Goal: Task Accomplishment & Management: Manage account settings

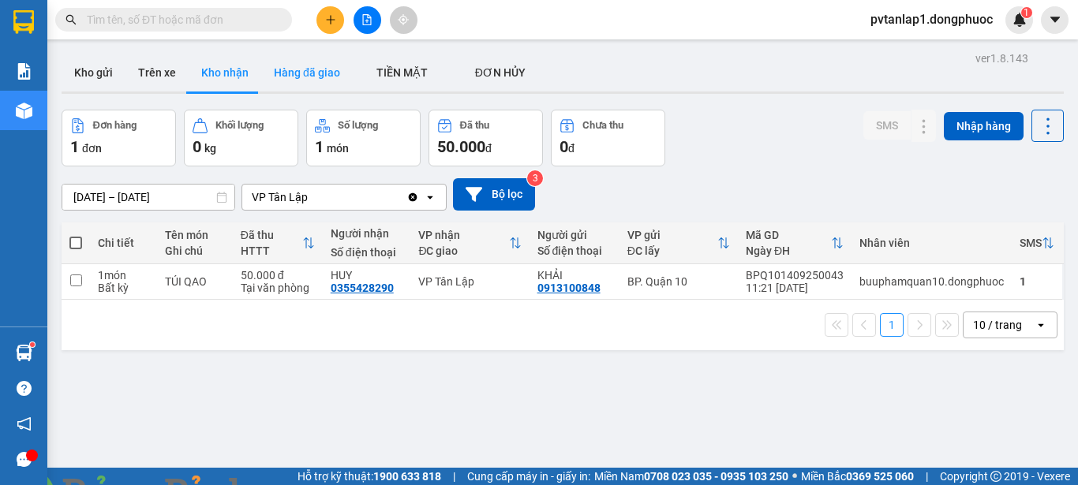
click at [309, 75] on button "Hàng đã giao" at bounding box center [307, 73] width 92 height 38
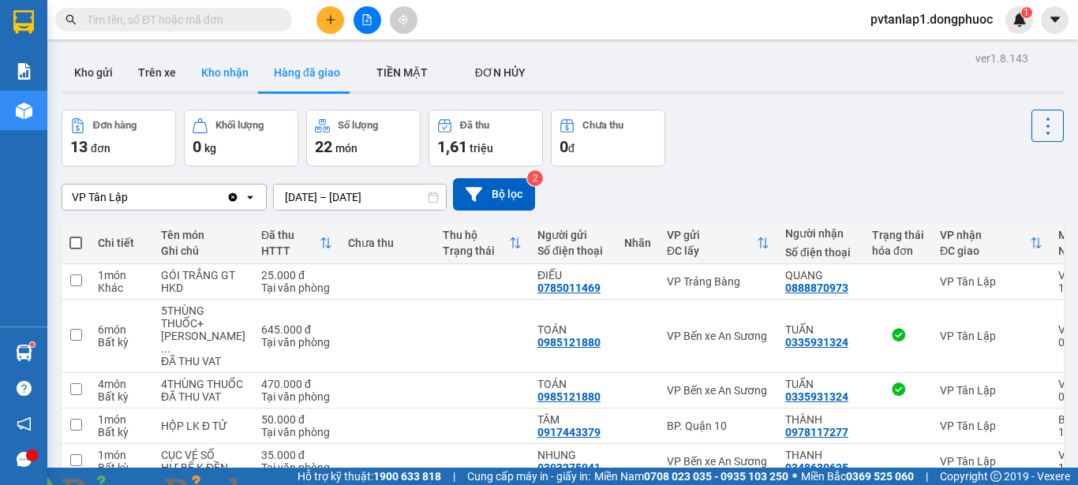
click at [238, 69] on button "Kho nhận" at bounding box center [225, 73] width 73 height 38
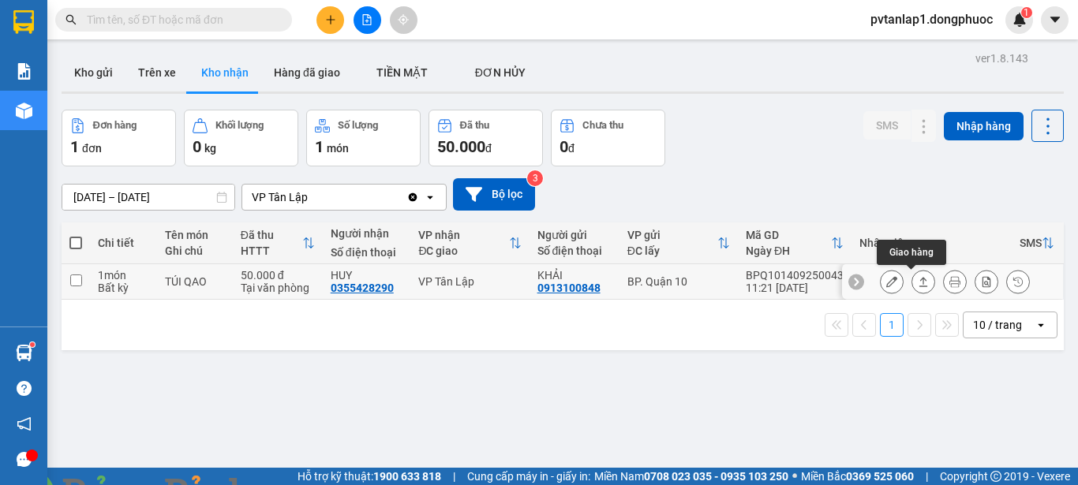
click at [917, 287] on button at bounding box center [924, 282] width 22 height 28
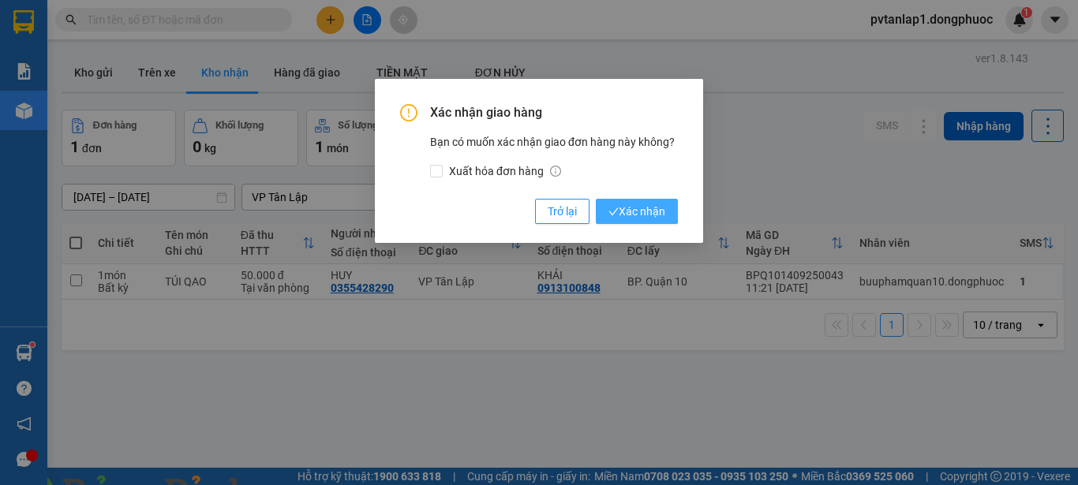
click at [655, 208] on span "Xác nhận" at bounding box center [637, 211] width 57 height 17
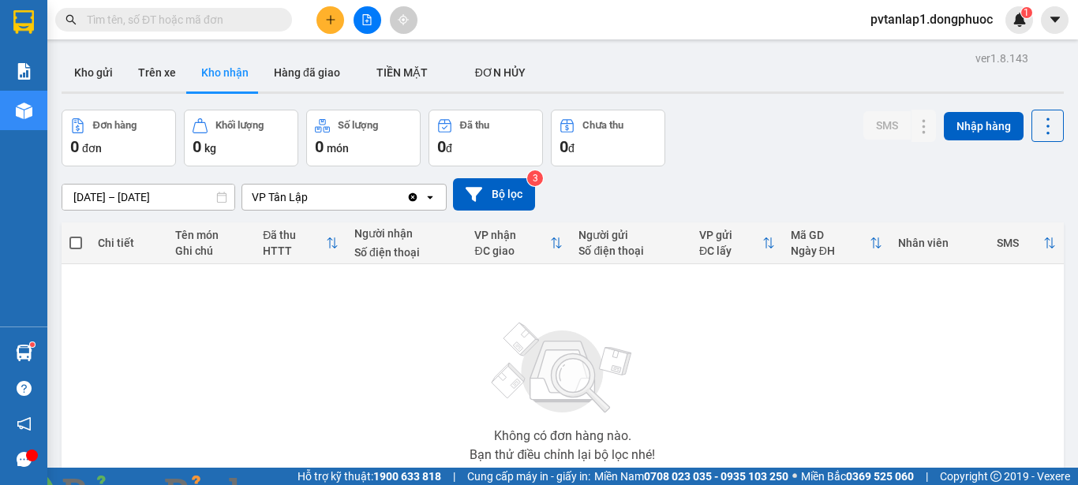
click at [234, 21] on input "text" at bounding box center [180, 19] width 186 height 17
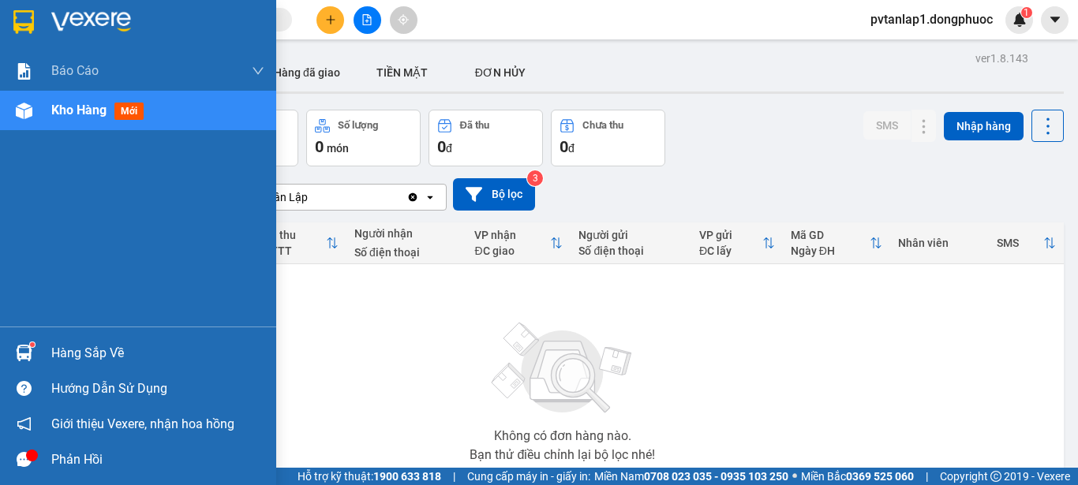
click at [40, 354] on div "Hàng sắp về" at bounding box center [138, 353] width 276 height 36
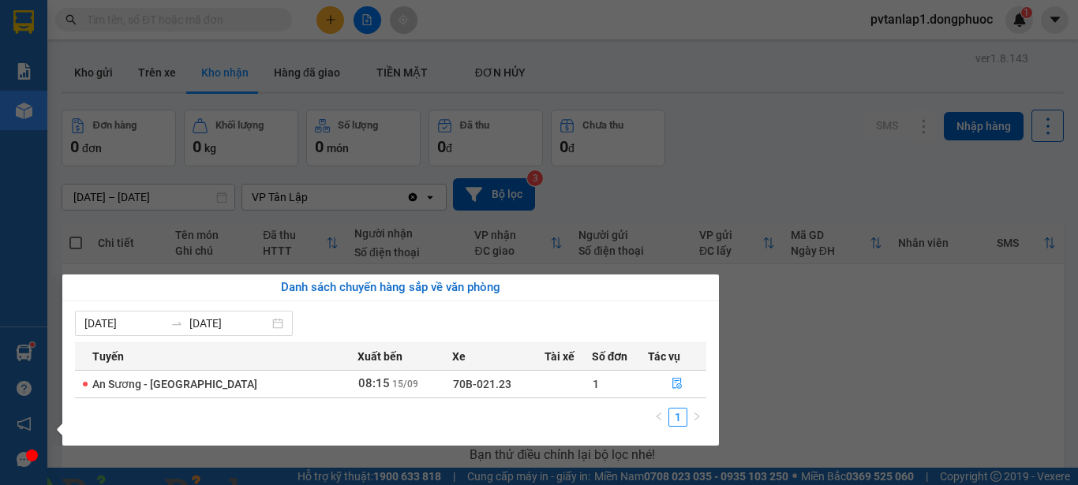
click at [941, 377] on section "Kết quả tìm kiếm ( 0 ) Bộ lọc Ngày tạo đơn gần nhất No Data pvtanlap1.dongphuoc…" at bounding box center [539, 242] width 1078 height 485
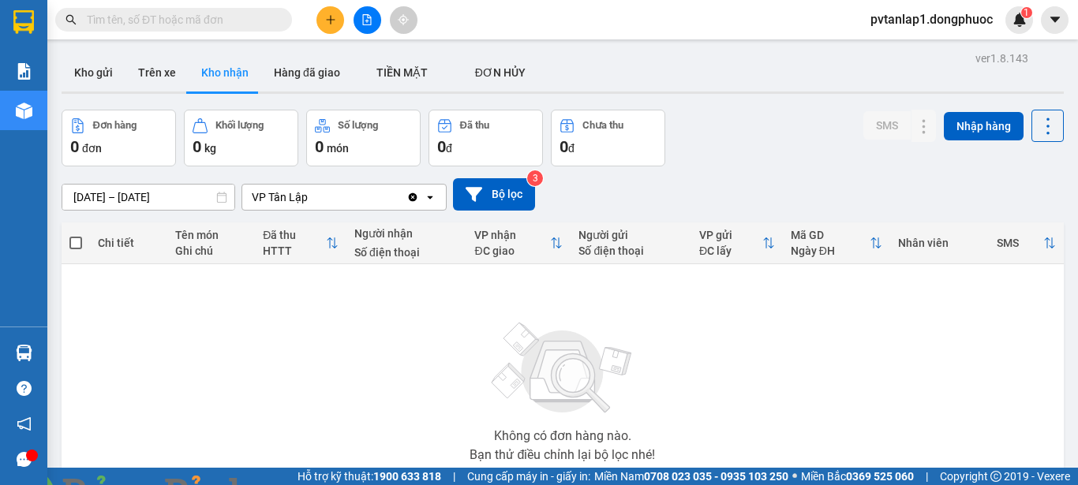
click at [219, 18] on input "text" at bounding box center [180, 19] width 186 height 17
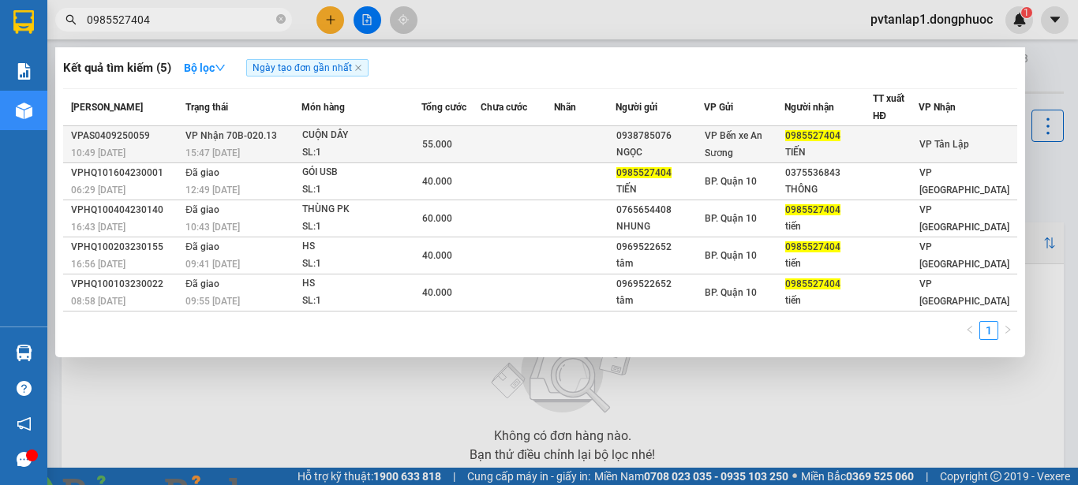
type input "0985527404"
click at [151, 139] on div "VPAS0409250059" at bounding box center [126, 136] width 110 height 17
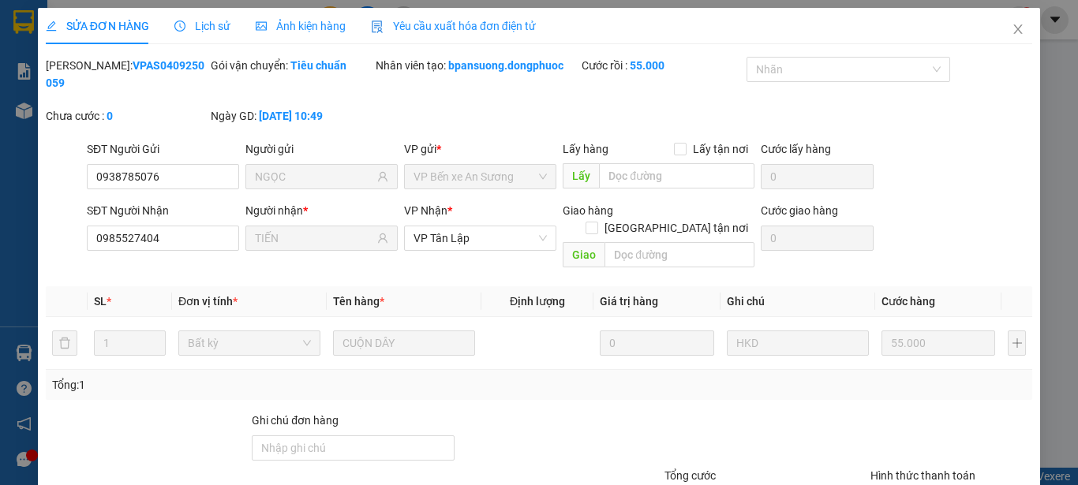
click at [212, 33] on div "Lịch sử" at bounding box center [202, 25] width 56 height 17
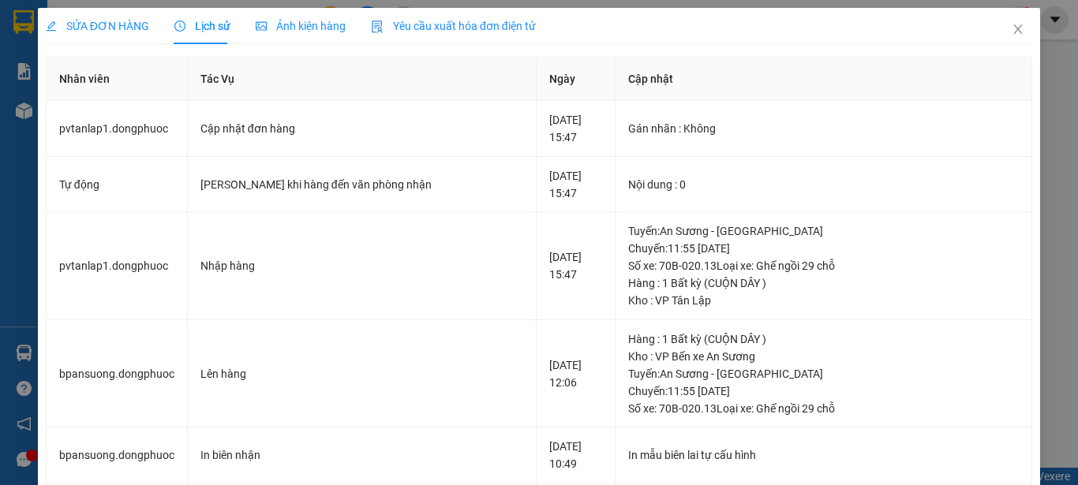
drag, startPoint x: 1005, startPoint y: 22, endPoint x: 817, endPoint y: 29, distance: 188.0
click at [1005, 22] on span "Close" at bounding box center [1018, 30] width 44 height 44
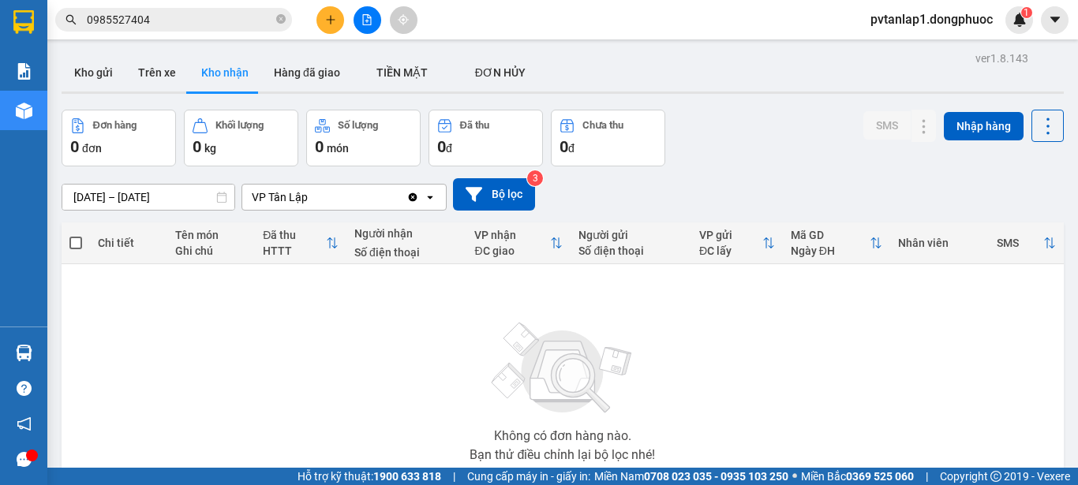
click at [201, 24] on input "0985527404" at bounding box center [180, 19] width 186 height 17
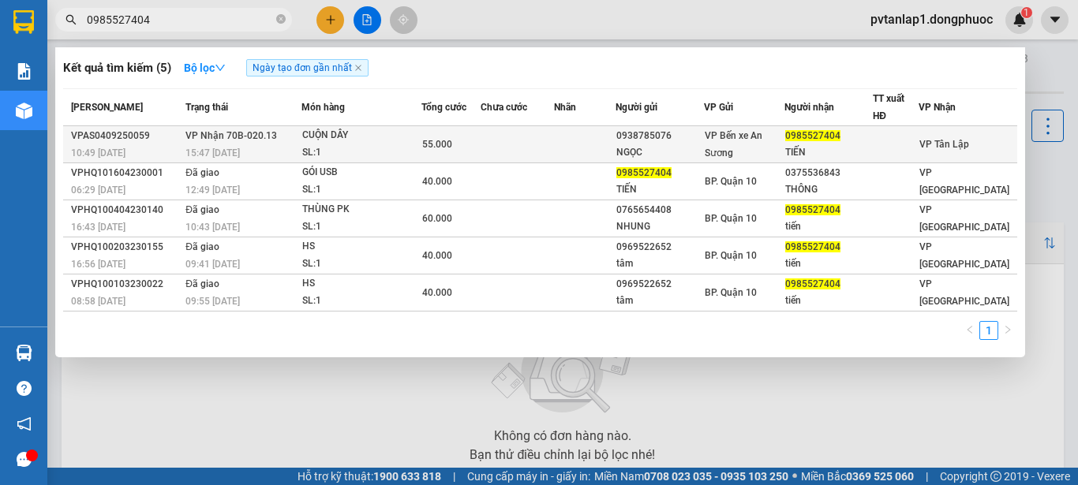
click at [233, 145] on div "15:47 [DATE]" at bounding box center [243, 152] width 115 height 17
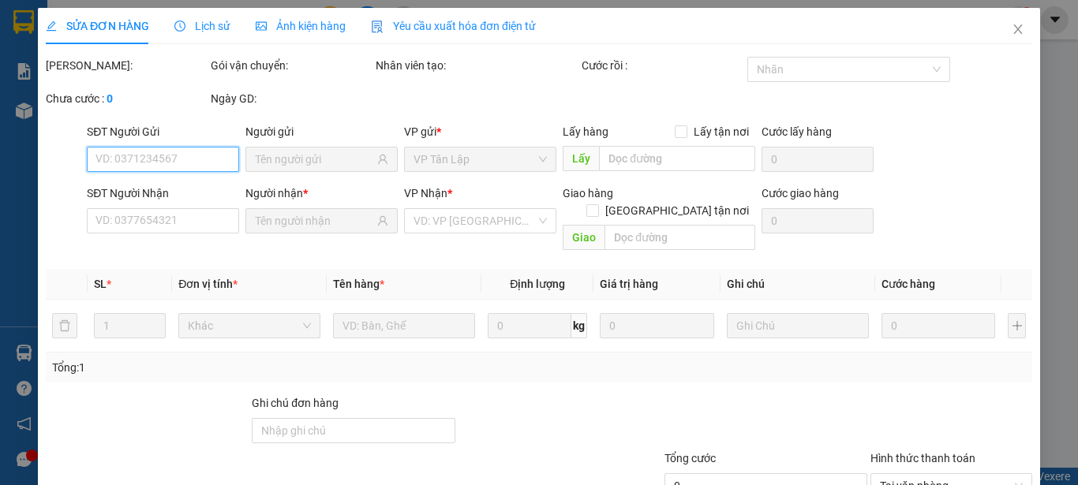
scroll to position [94, 0]
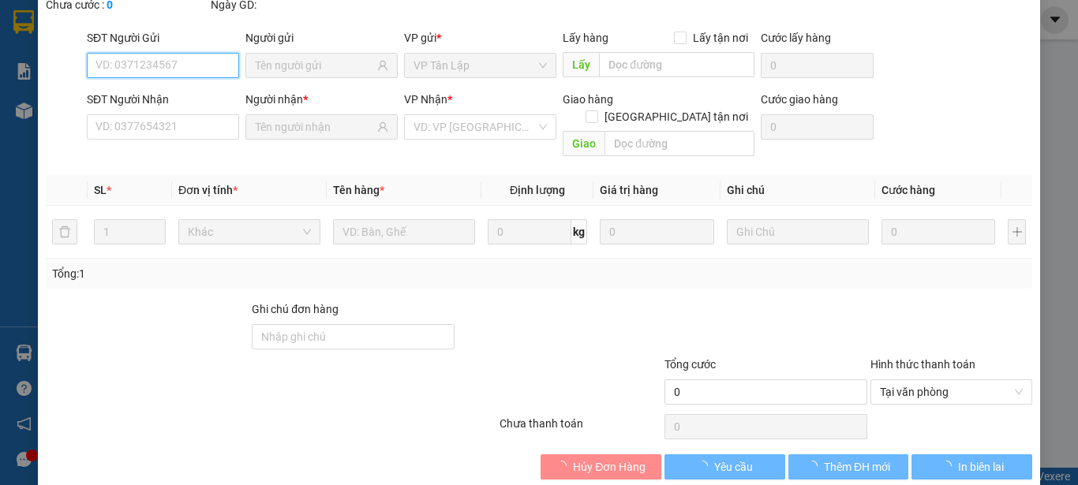
type input "0938785076"
type input "NGỌC"
type input "0985527404"
type input "TIẾN"
type input "55.000"
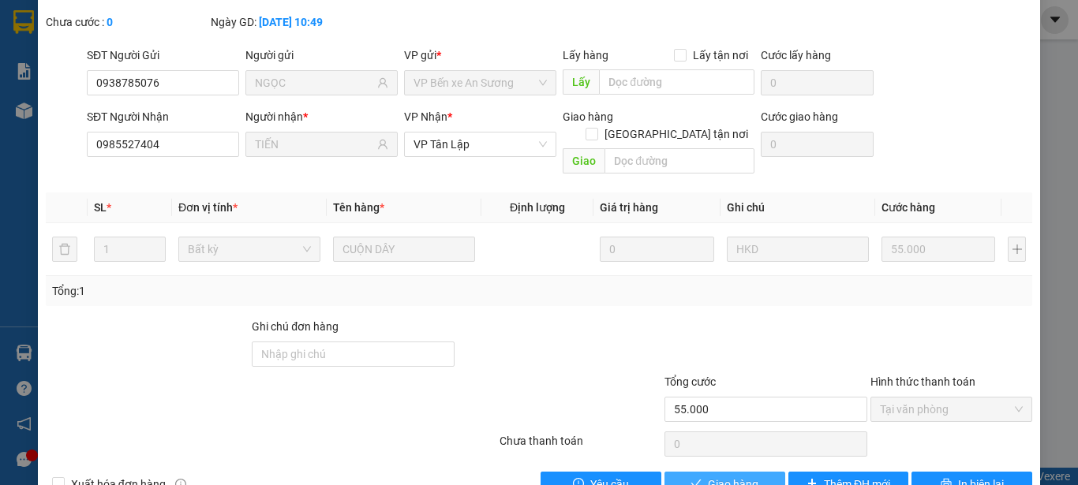
click at [723, 476] on span "Giao hàng" at bounding box center [733, 484] width 51 height 17
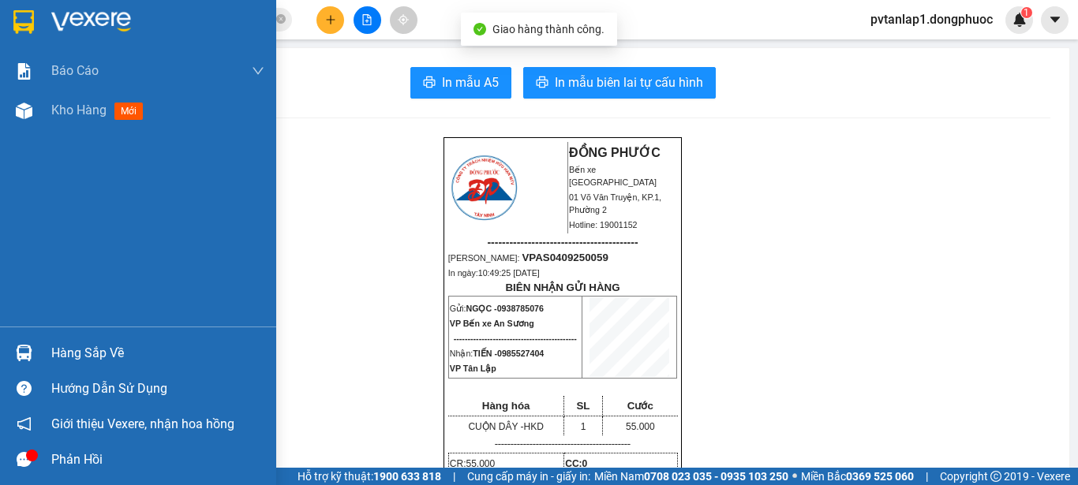
click at [32, 12] on img at bounding box center [23, 22] width 21 height 24
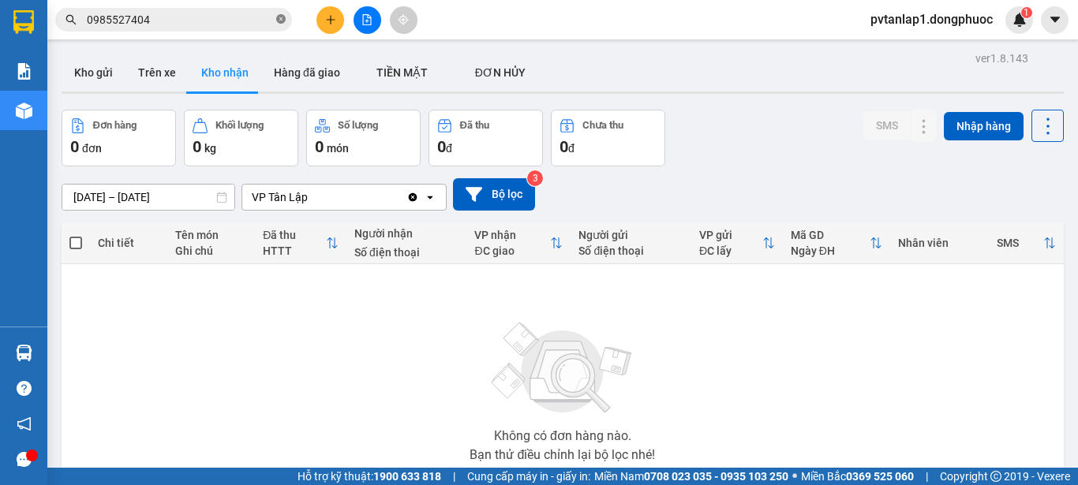
click at [279, 17] on icon "close-circle" at bounding box center [280, 18] width 9 height 9
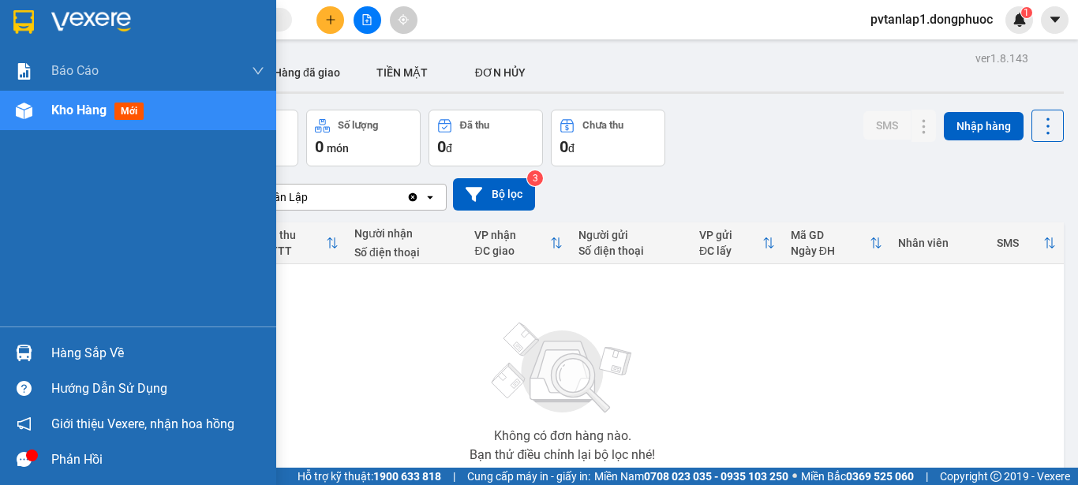
click at [20, 28] on img at bounding box center [23, 22] width 21 height 24
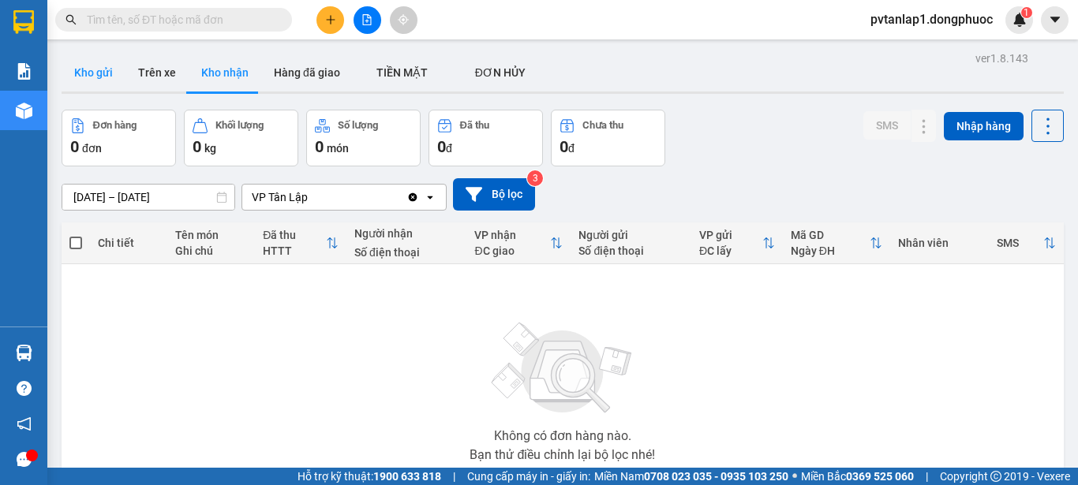
drag, startPoint x: 92, startPoint y: 72, endPoint x: 103, endPoint y: 72, distance: 11.1
click at [94, 71] on button "Kho gửi" at bounding box center [94, 73] width 64 height 38
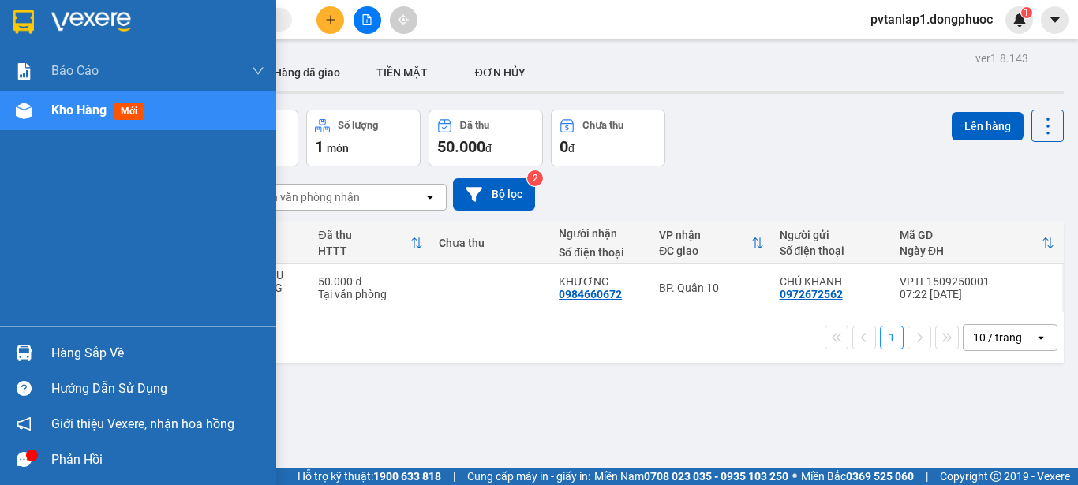
click at [29, 348] on img at bounding box center [24, 353] width 17 height 17
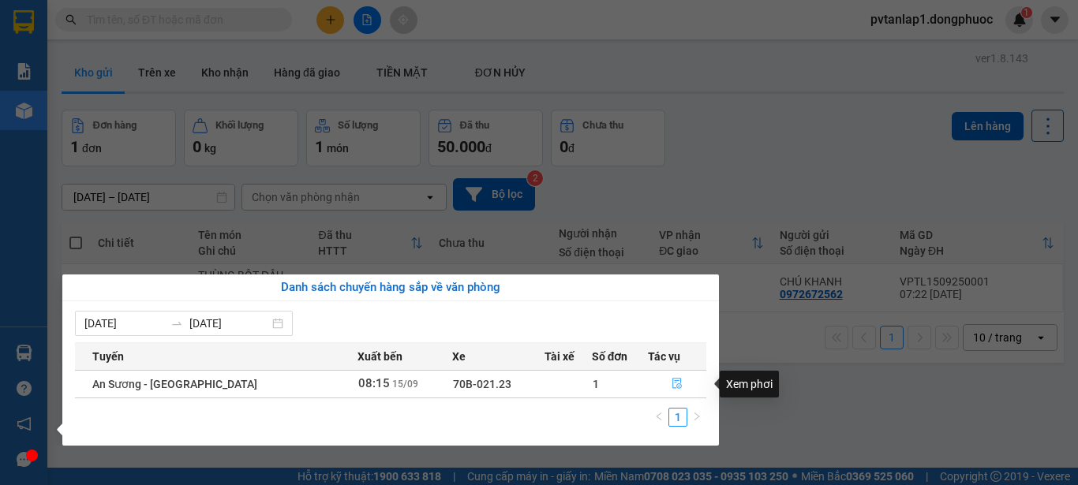
click at [672, 382] on icon "file-done" at bounding box center [677, 383] width 11 height 11
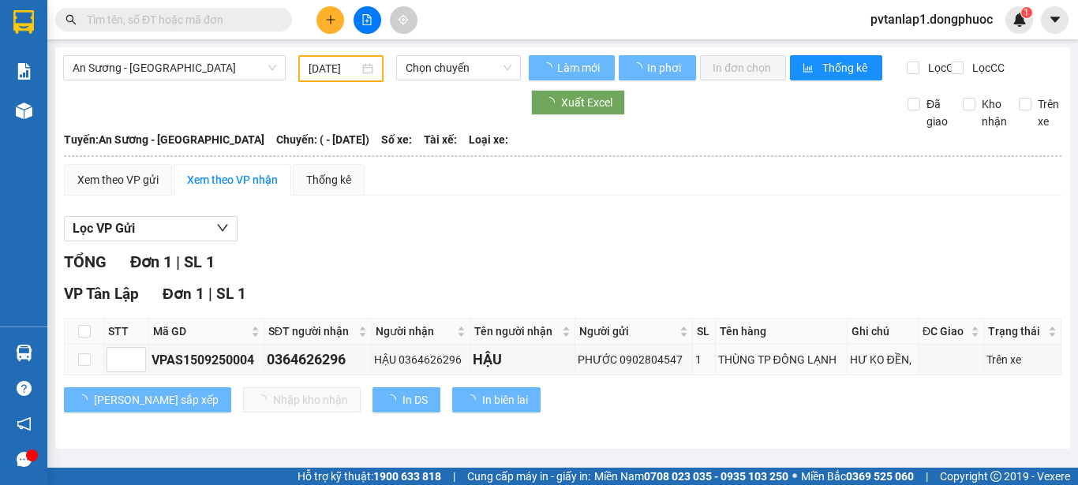
type input "[DATE]"
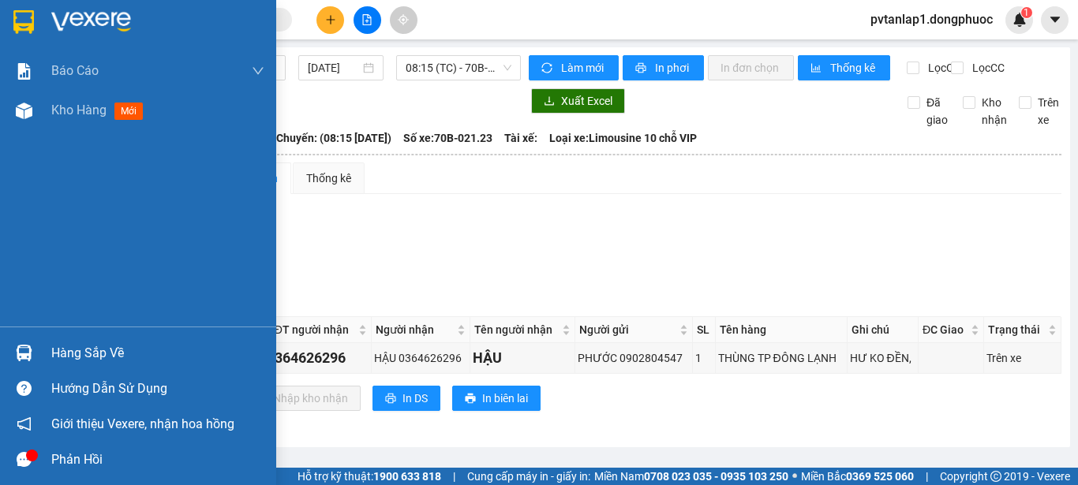
click at [24, 21] on img at bounding box center [23, 22] width 21 height 24
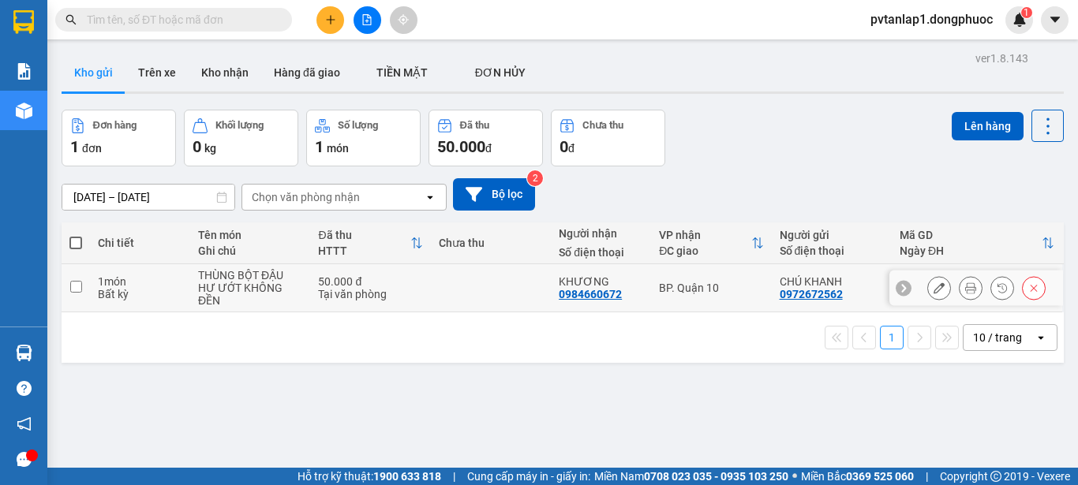
click at [444, 283] on td at bounding box center [491, 288] width 120 height 48
checkbox input "true"
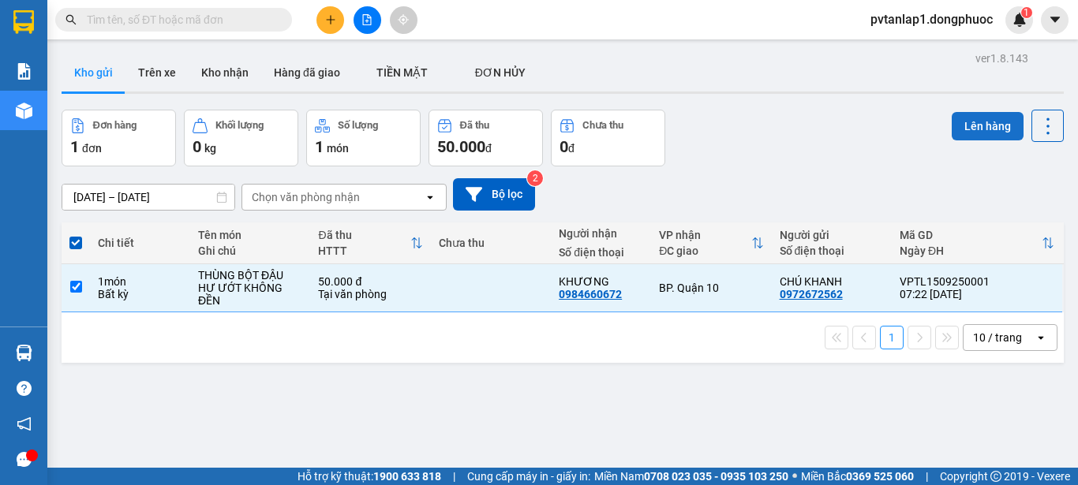
click at [965, 133] on button "Lên hàng" at bounding box center [988, 126] width 72 height 28
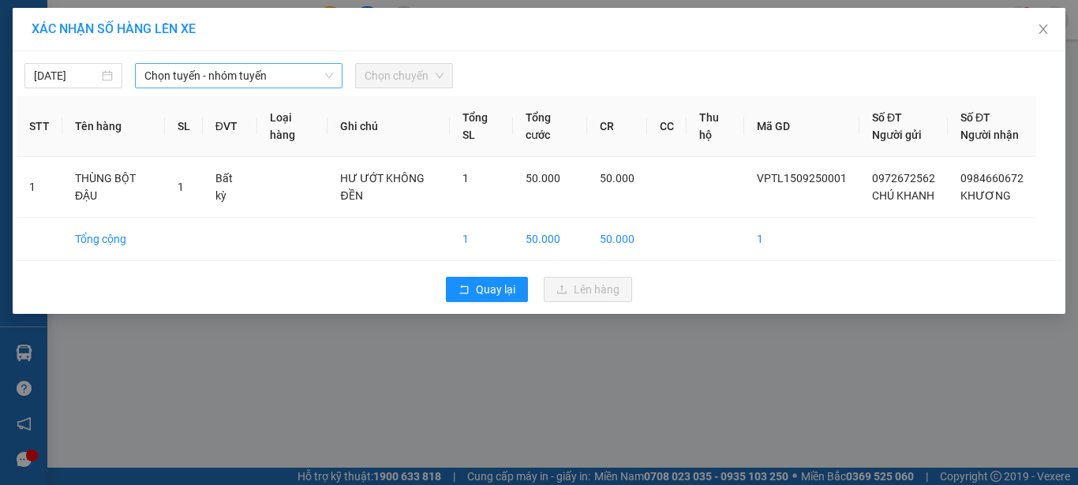
click at [266, 75] on span "Chọn tuyến - nhóm tuyến" at bounding box center [238, 76] width 189 height 24
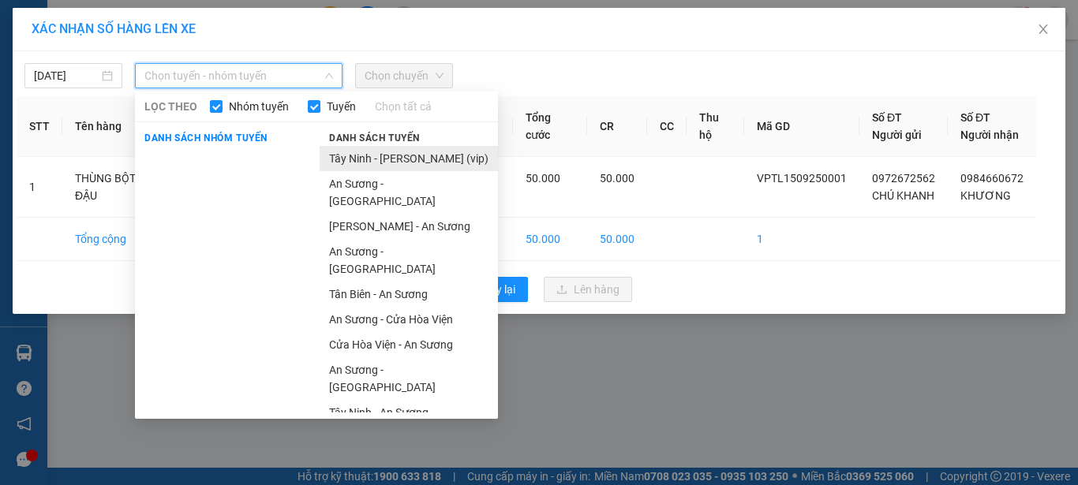
click at [442, 153] on li "Tây Ninh - [PERSON_NAME] (vip)" at bounding box center [409, 158] width 178 height 25
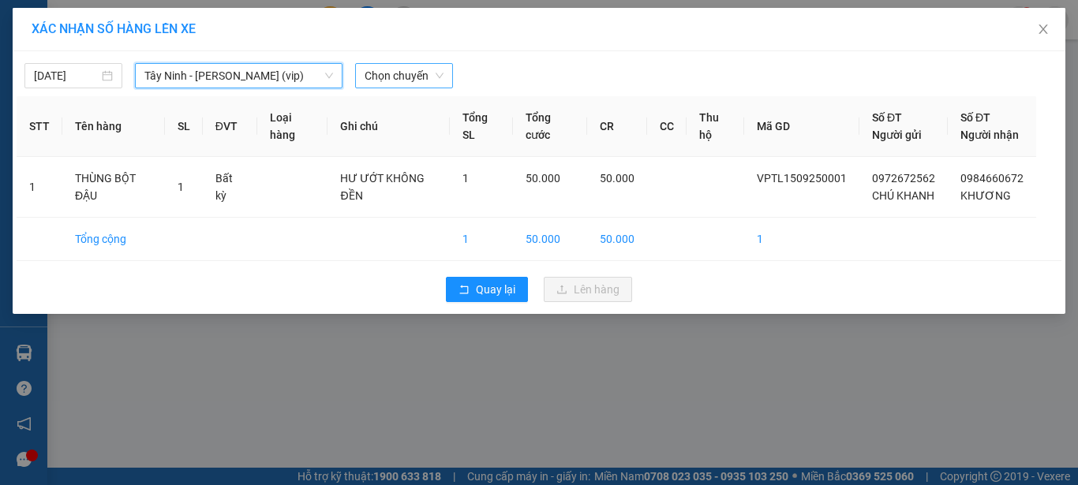
click at [414, 74] on span "Chọn chuyến" at bounding box center [404, 76] width 79 height 24
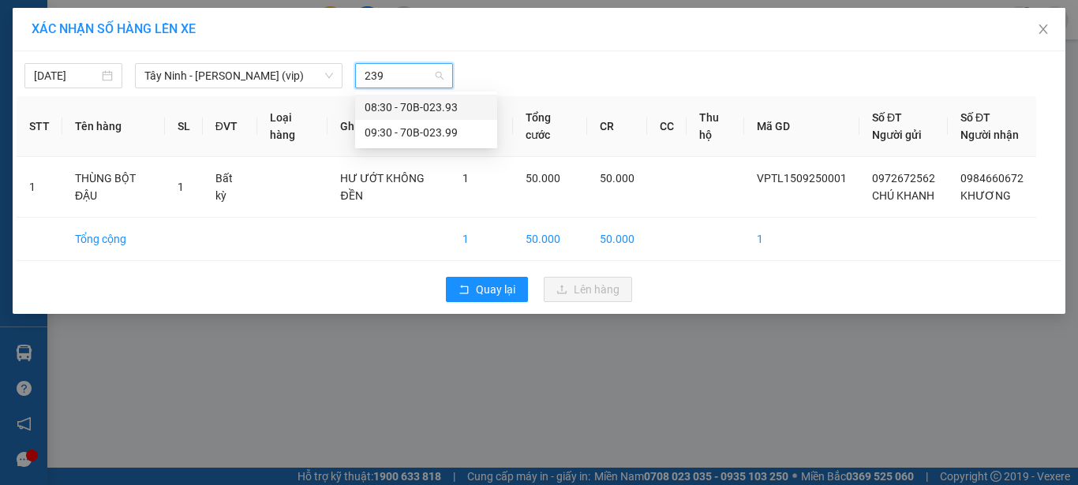
type input "2393"
click at [421, 108] on div "08:30 - 70B-023.93" at bounding box center [426, 107] width 123 height 17
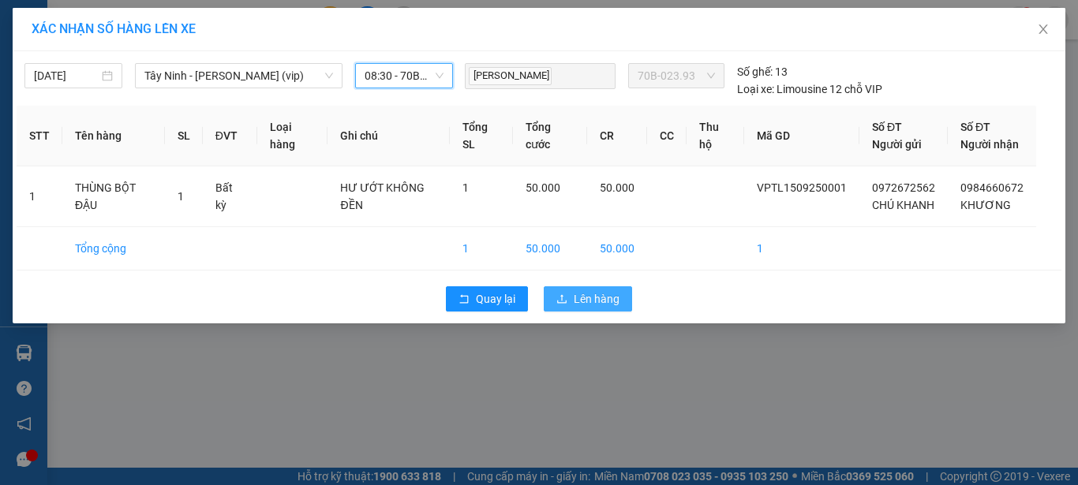
click at [608, 308] on span "Lên hàng" at bounding box center [597, 298] width 46 height 17
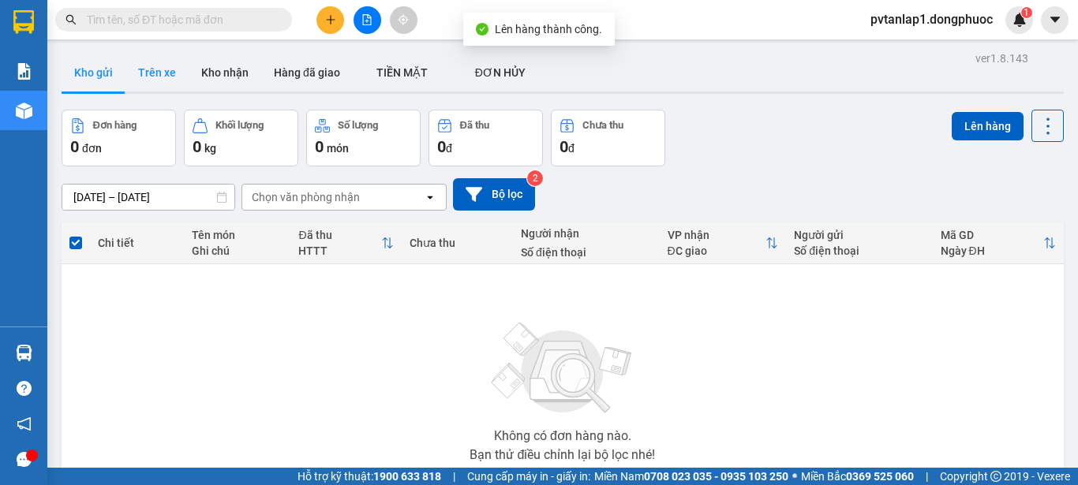
click at [157, 76] on button "Trên xe" at bounding box center [157, 73] width 63 height 38
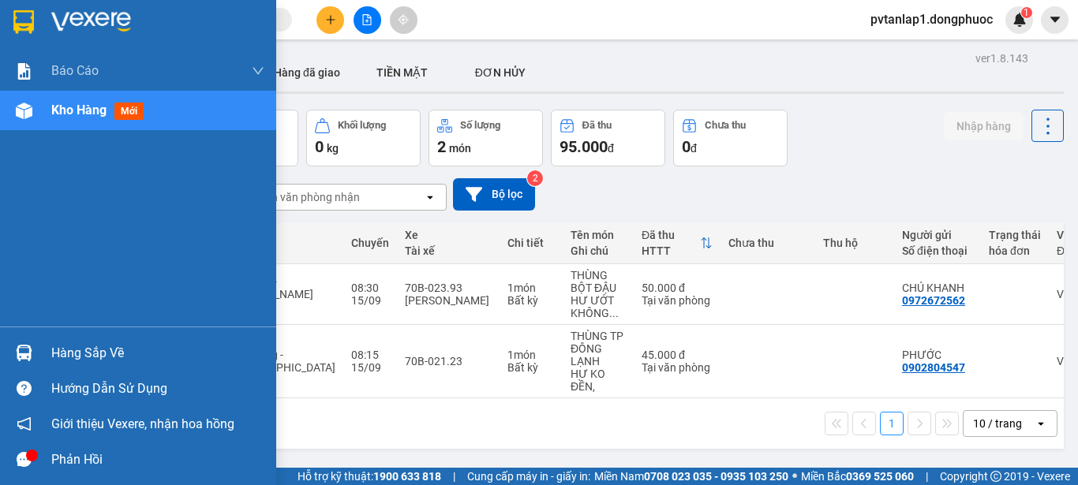
click at [27, 21] on img at bounding box center [23, 22] width 21 height 24
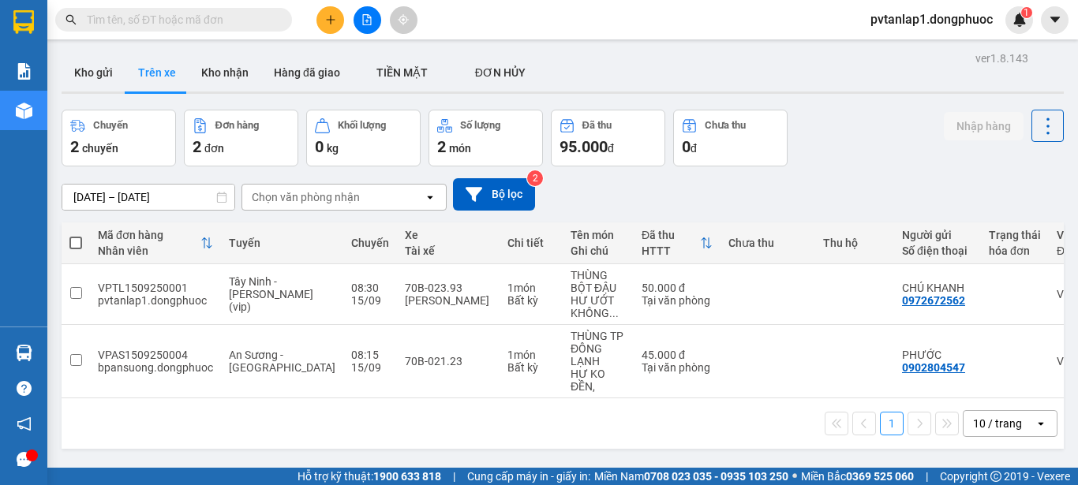
click at [413, 485] on html "Kết quả tìm kiếm ( 5 ) Bộ lọc Ngày tạo đơn gần nhất Mã ĐH Trạng thái Món hàng T…" at bounding box center [539, 242] width 1078 height 485
click at [245, 13] on input "text" at bounding box center [180, 19] width 186 height 17
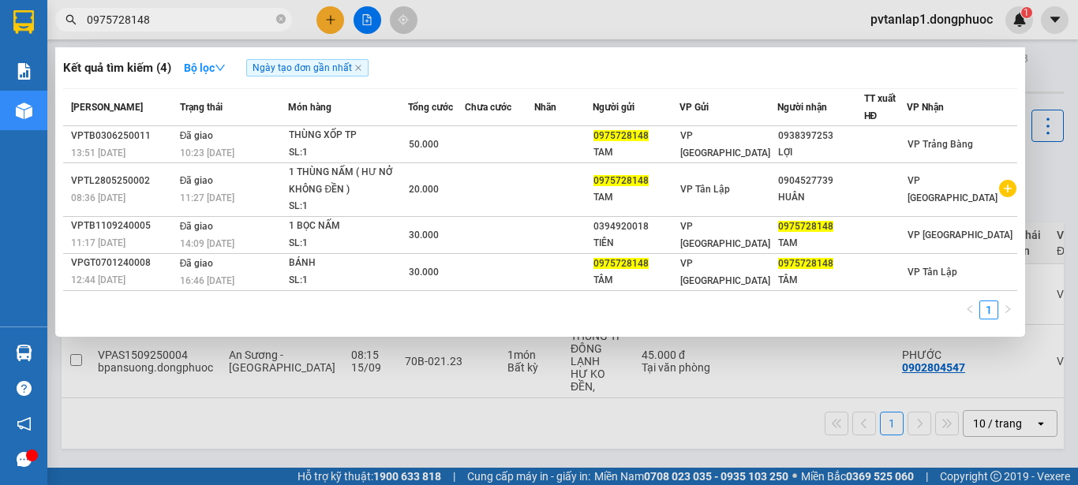
type input "0975728148"
drag, startPoint x: 530, startPoint y: 6, endPoint x: 523, endPoint y: 11, distance: 9.0
click at [528, 6] on div at bounding box center [539, 242] width 1078 height 485
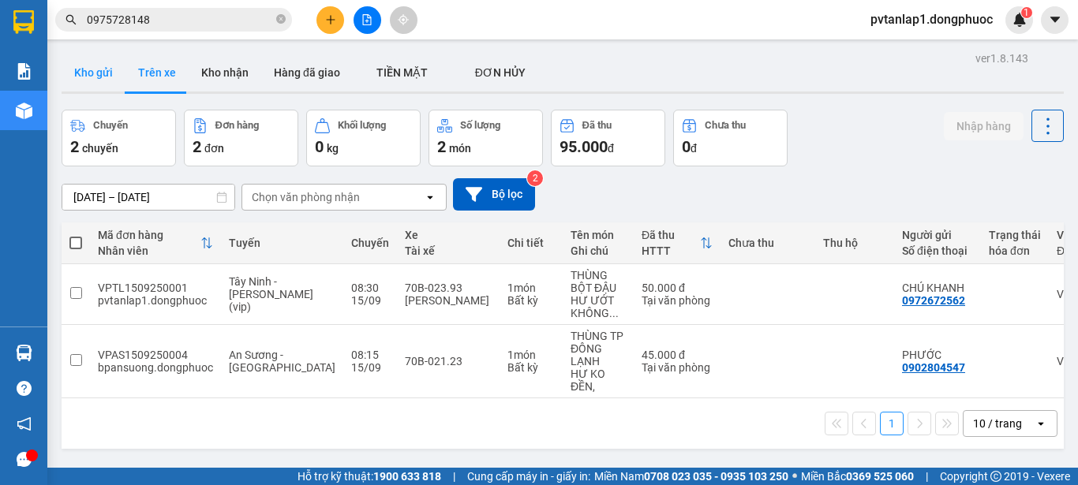
click at [95, 70] on button "Kho gửi" at bounding box center [94, 73] width 64 height 38
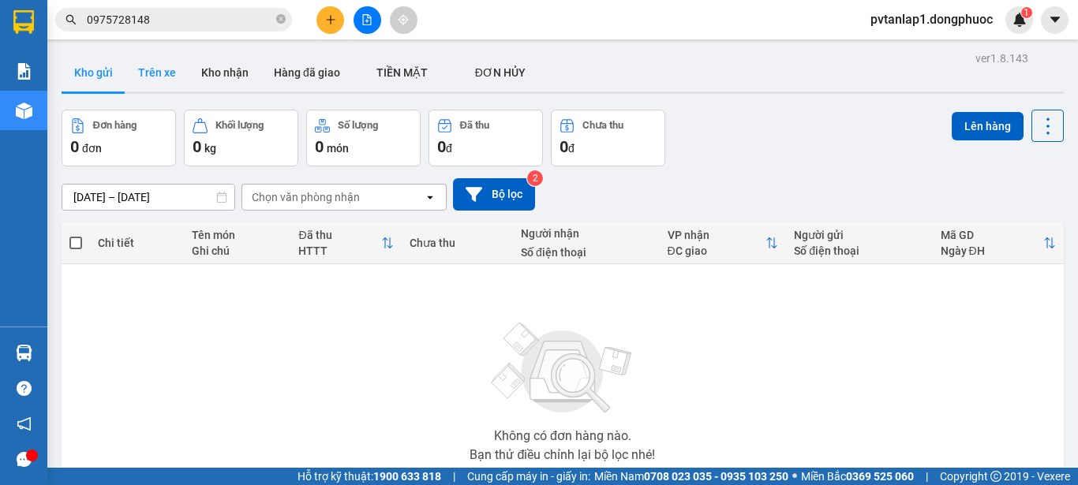
click at [168, 69] on button "Trên xe" at bounding box center [157, 73] width 63 height 38
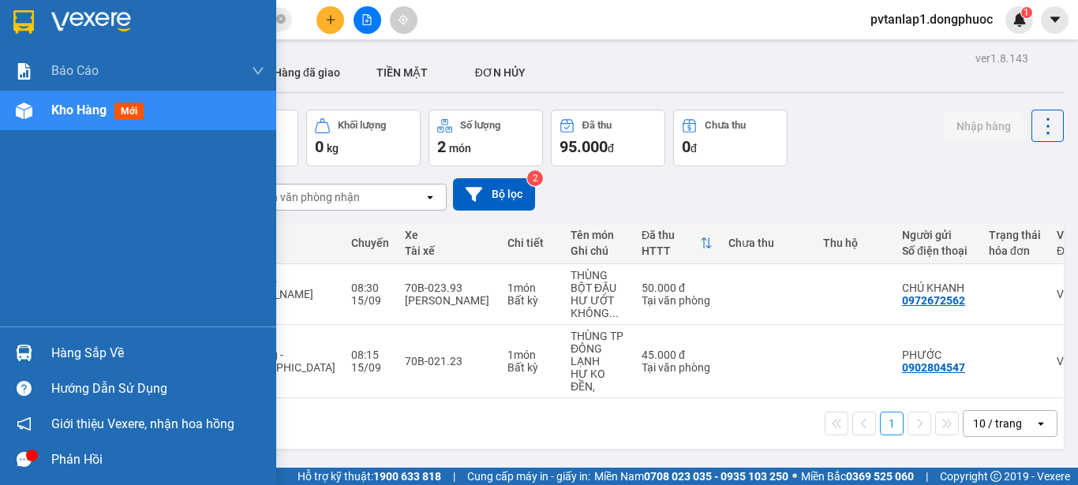
drag, startPoint x: 24, startPoint y: 347, endPoint x: 54, endPoint y: 347, distance: 30.0
click at [26, 347] on img at bounding box center [24, 353] width 17 height 17
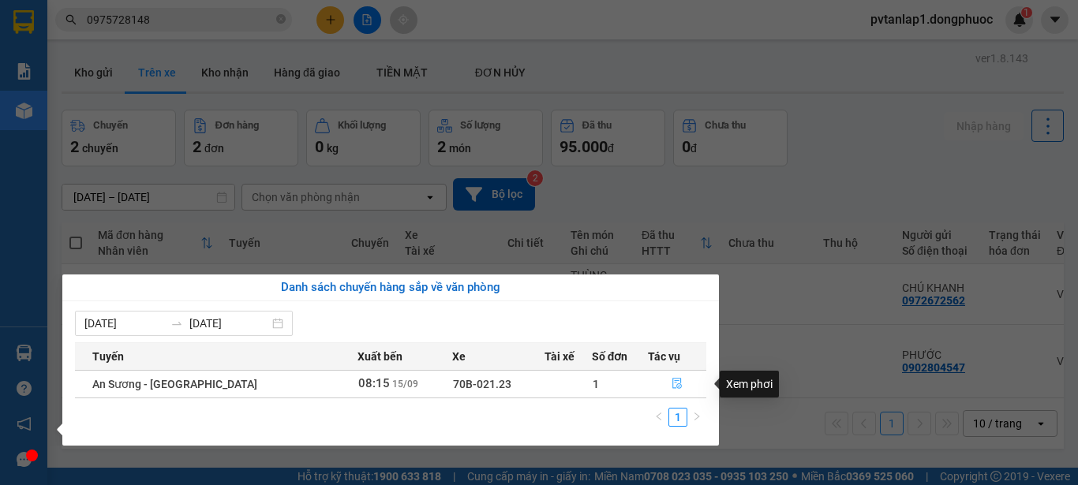
click at [673, 384] on icon "file-done" at bounding box center [677, 384] width 9 height 11
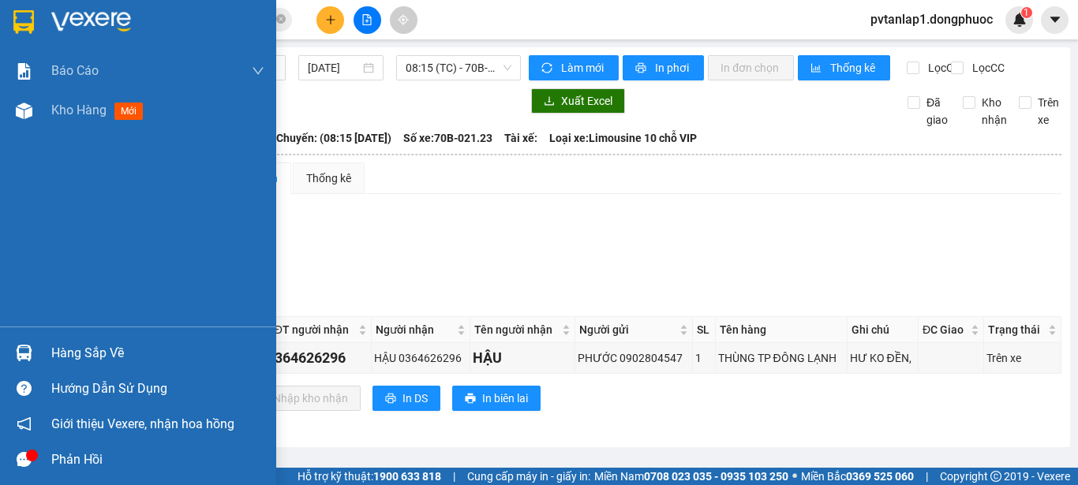
click at [25, 26] on img at bounding box center [23, 22] width 21 height 24
